Goal: Check status: Check status

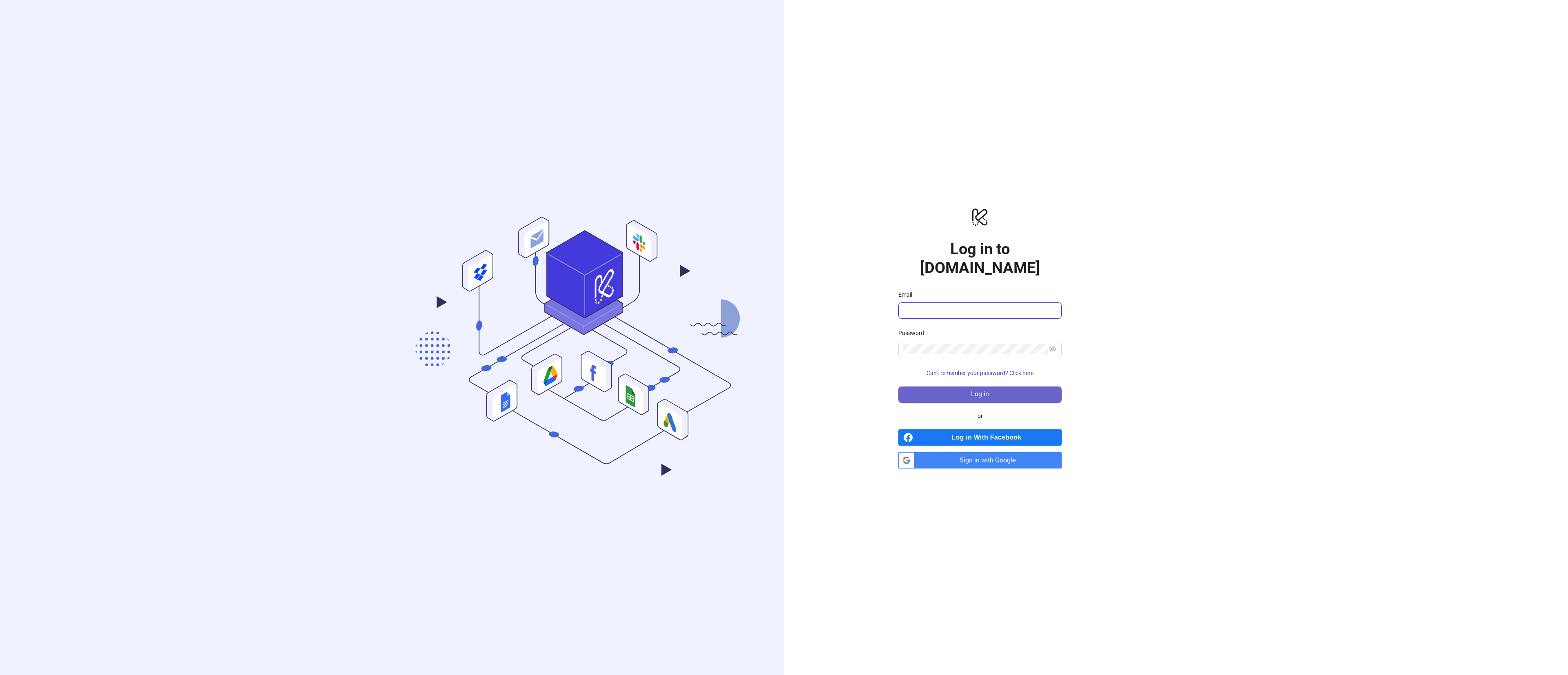
type input "**********"
click at [986, 390] on span "Log in" at bounding box center [980, 394] width 18 height 7
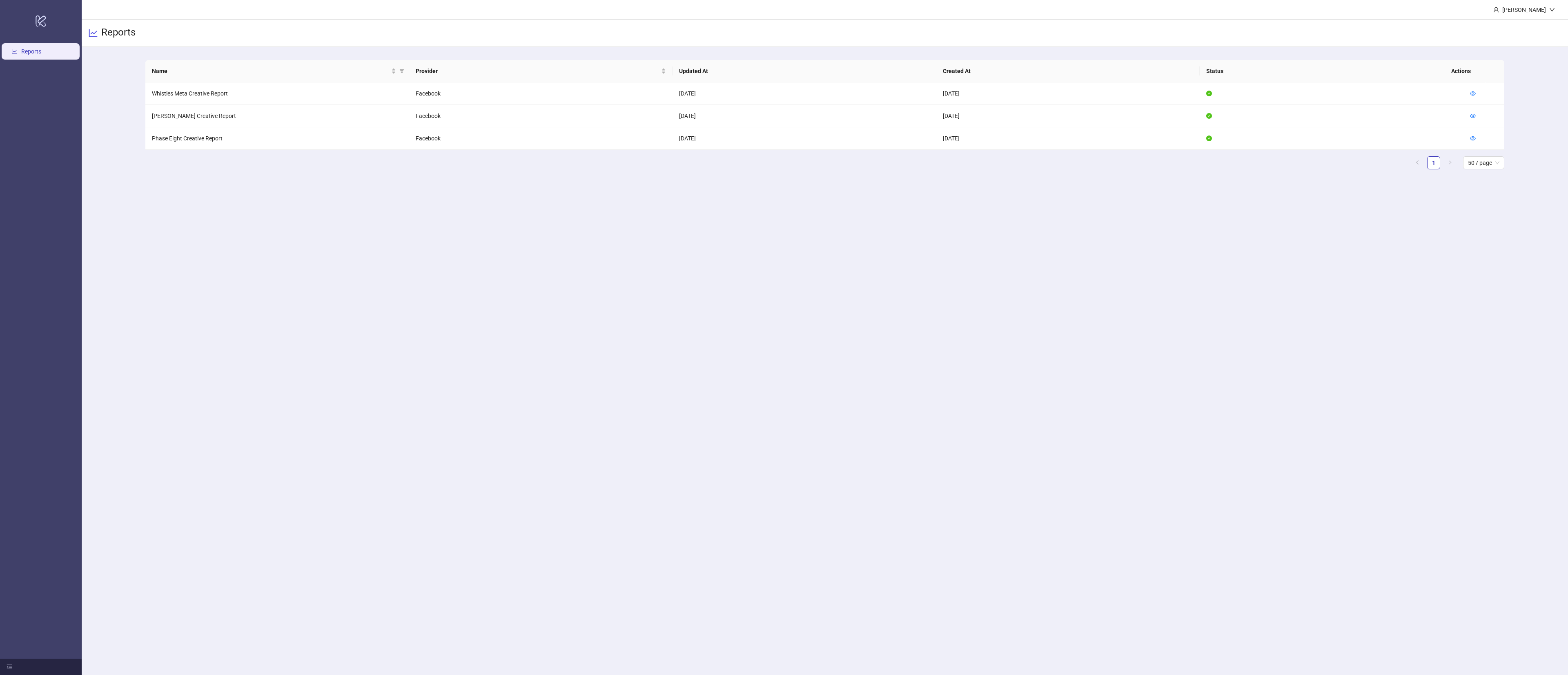
click at [779, 312] on main "[PERSON_NAME] Reports Name Provider Updated At Created At Status Actions Whistl…" at bounding box center [825, 337] width 1486 height 675
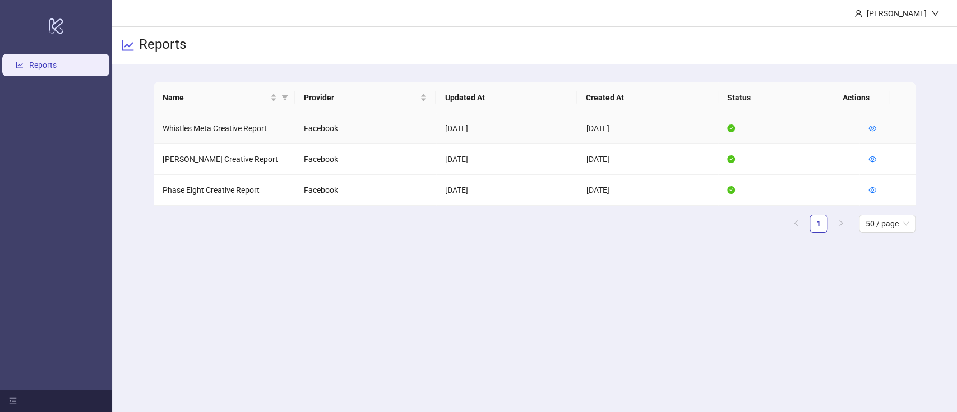
click at [877, 126] on td at bounding box center [887, 128] width 56 height 31
click at [861, 131] on td at bounding box center [887, 128] width 56 height 31
click at [872, 130] on icon "eye" at bounding box center [872, 129] width 8 height 6
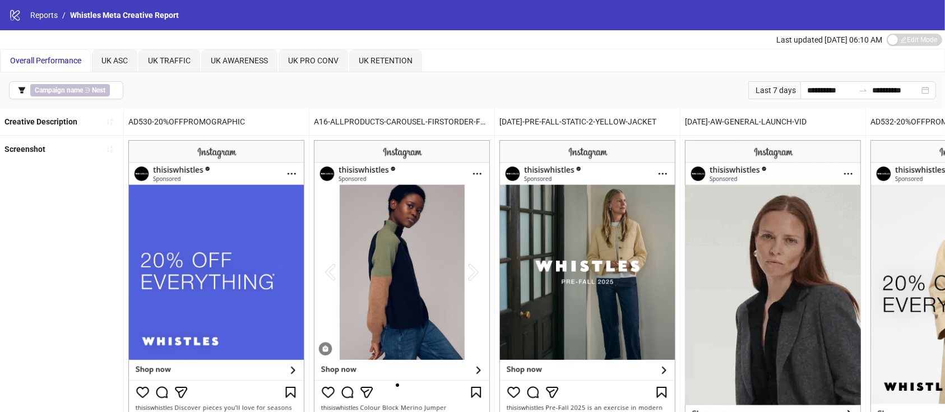
click at [472, 44] on div "Last updated [DATE] 06:10 AM Edit Mode Edit Mode" at bounding box center [472, 39] width 945 height 18
